Goal: Find specific page/section: Find specific page/section

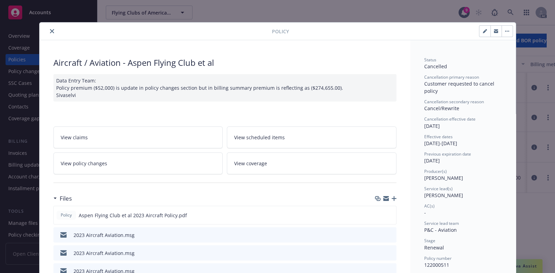
click at [48, 29] on button "close" at bounding box center [52, 31] width 8 height 8
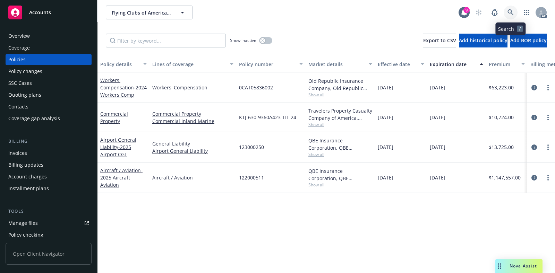
click at [510, 14] on icon at bounding box center [511, 12] width 6 height 6
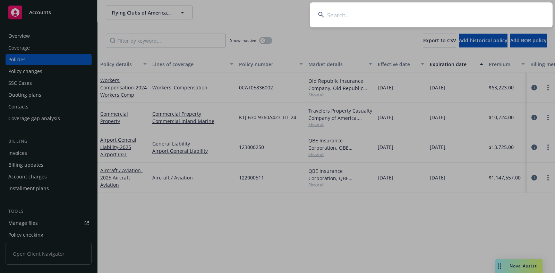
click at [387, 9] on input at bounding box center [431, 14] width 243 height 25
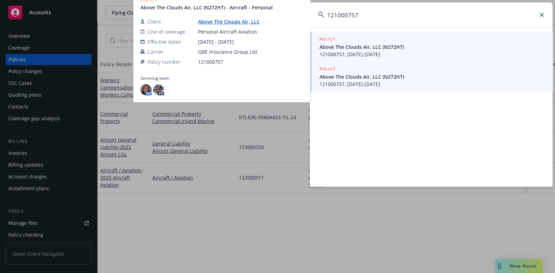
type input "121000757"
click at [367, 79] on span "Above The Clouds Air, LLC (N272HT)" at bounding box center [432, 76] width 225 height 7
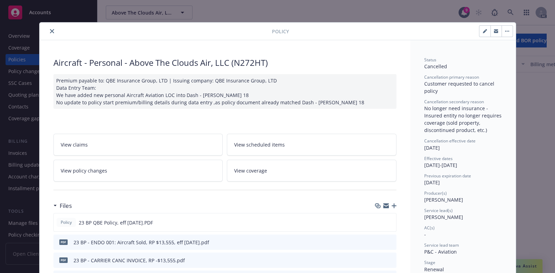
click at [50, 29] on icon "close" at bounding box center [52, 31] width 4 height 4
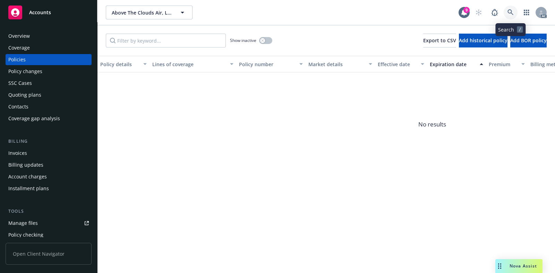
click at [509, 12] on icon at bounding box center [511, 12] width 6 height 6
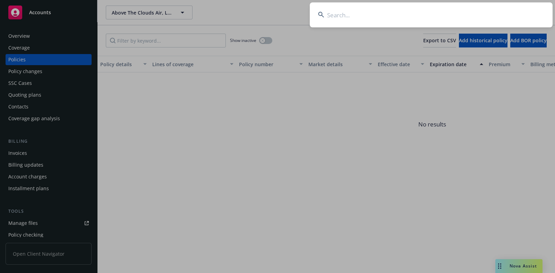
click at [415, 14] on input at bounding box center [431, 14] width 243 height 25
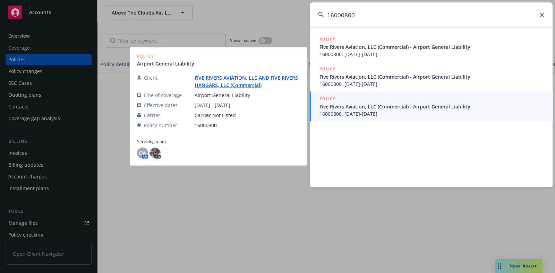
type input "16000800"
click at [392, 116] on span "16000800, [DATE]-[DATE]" at bounding box center [432, 113] width 225 height 7
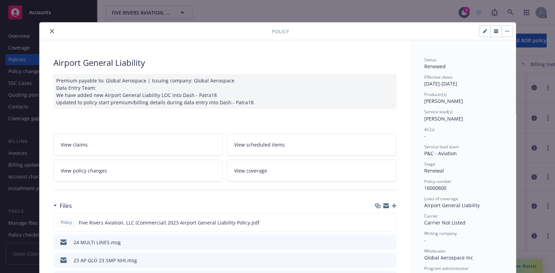
click at [48, 33] on button "close" at bounding box center [52, 31] width 8 height 8
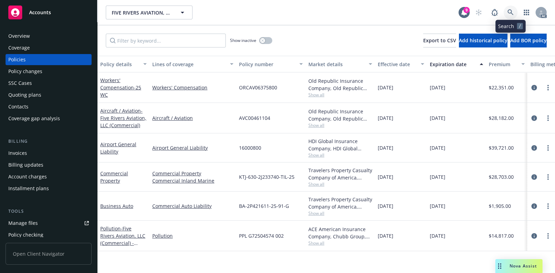
click at [511, 10] on icon at bounding box center [511, 12] width 6 height 6
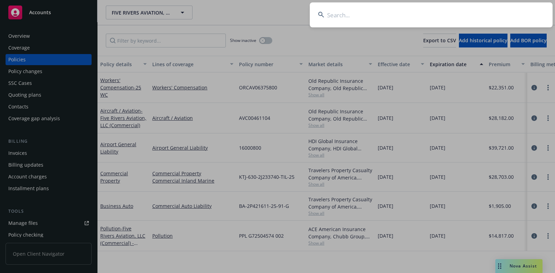
click at [426, 9] on input at bounding box center [431, 14] width 243 height 25
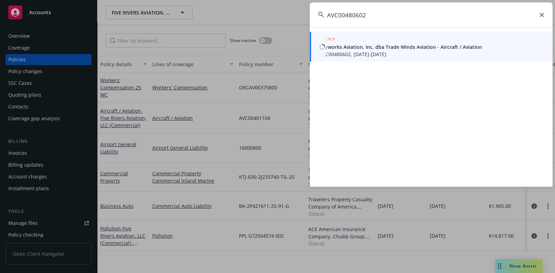
type input "AVC00480602"
click at [356, 45] on span "Skyworks Aviation, Inc. dba Trade Winds Aviation - Aircraft / Aviation" at bounding box center [432, 46] width 225 height 7
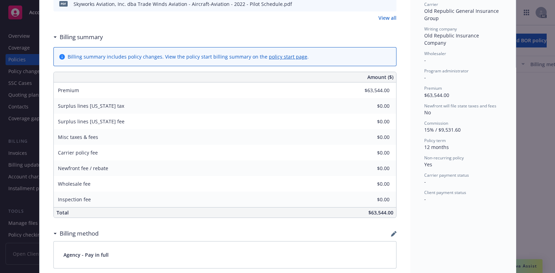
scroll to position [314, 0]
